Goal: Check status: Check status

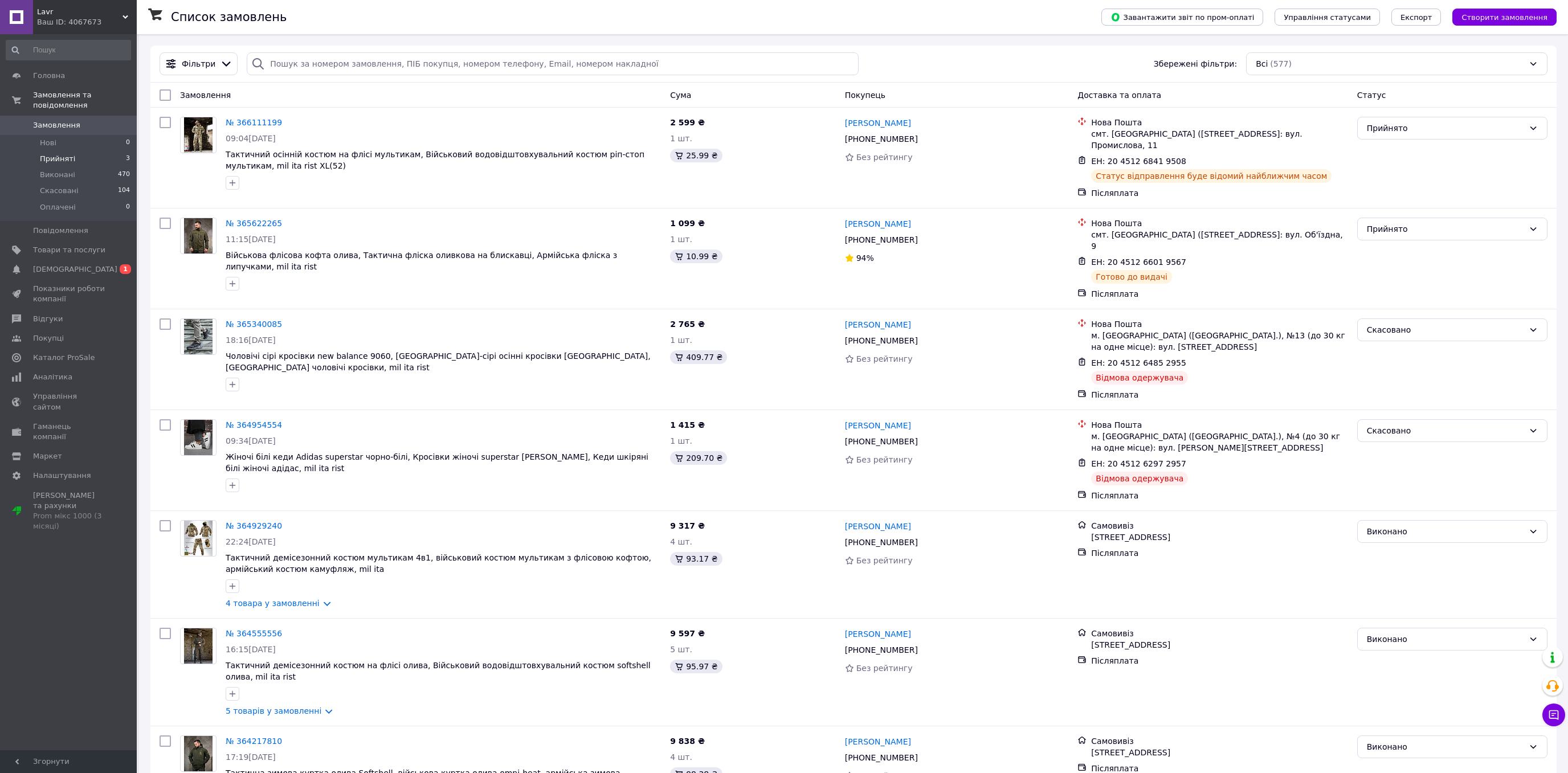
click at [62, 151] on li "Прийняті 3" at bounding box center [68, 158] width 137 height 16
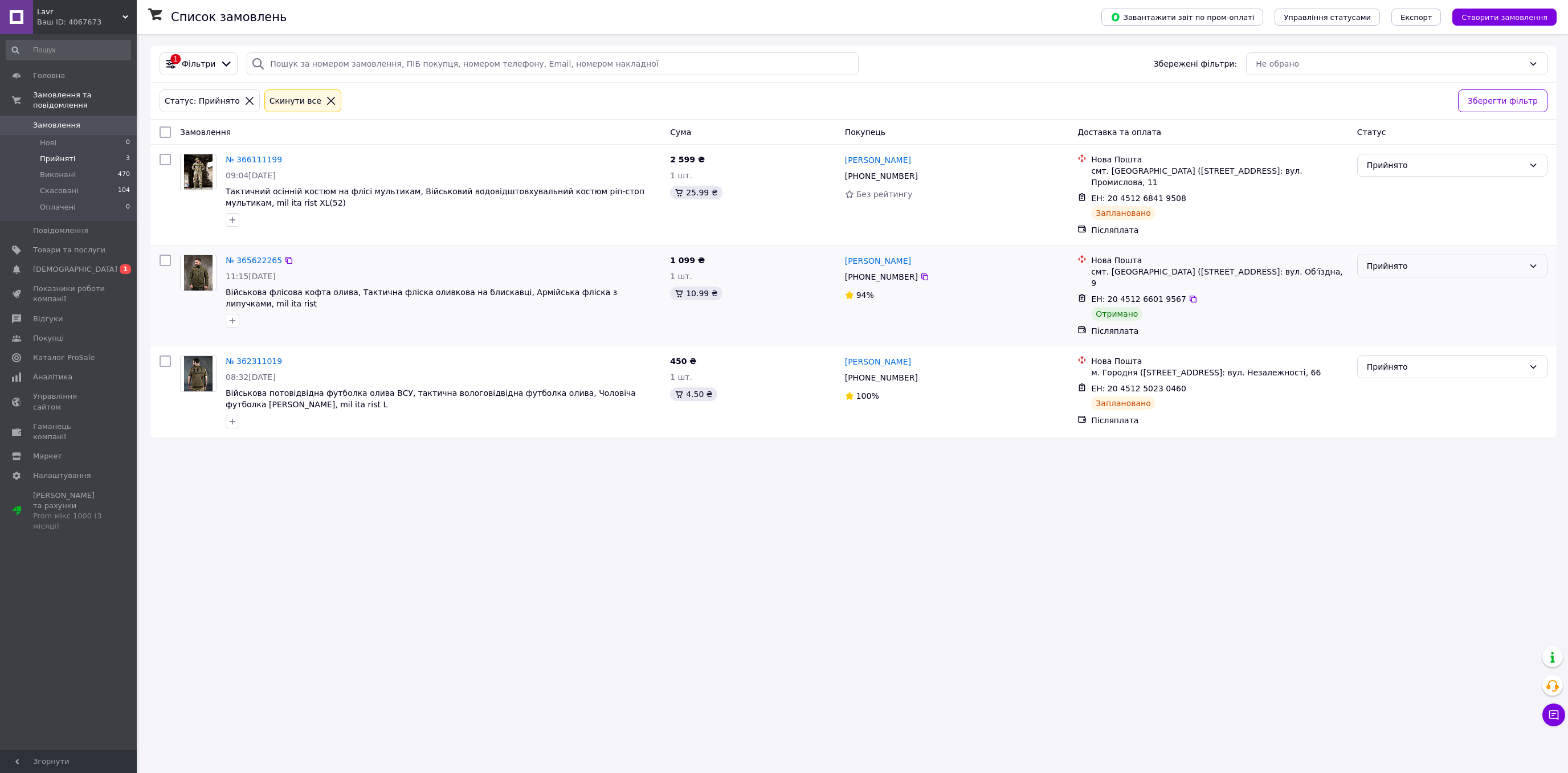
click at [1395, 262] on div "Прийнято" at bounding box center [1445, 265] width 158 height 12
click at [1394, 280] on li "Виконано" at bounding box center [1452, 285] width 189 height 21
click at [47, 241] on link "Товари та послуги" at bounding box center [68, 250] width 137 height 19
